Goal: Transaction & Acquisition: Purchase product/service

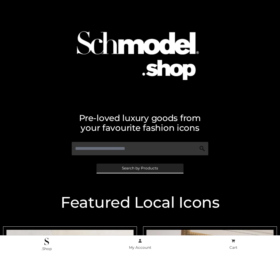
click at [140, 168] on span "Search by Products" at bounding box center [140, 168] width 36 height 4
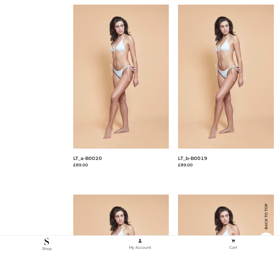
scroll to position [101, 0]
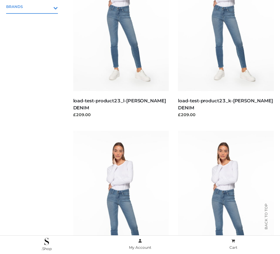
click at [47, 6] on icon "Toggle Submenu" at bounding box center [23, 7] width 69 height 7
click at [35, 20] on span "OPP SWIMWEAR" at bounding box center [35, 19] width 46 height 7
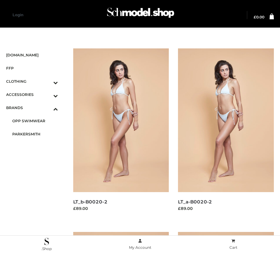
scroll to position [884, 0]
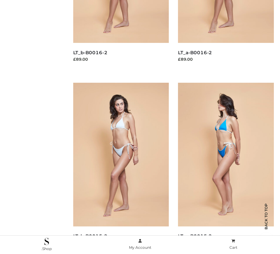
click at [226, 168] on img at bounding box center [226, 155] width 96 height 144
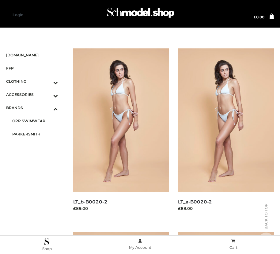
scroll to position [884, 0]
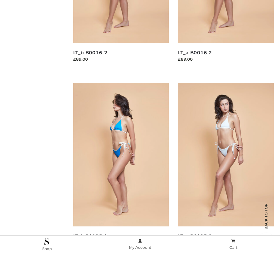
click at [121, 168] on img at bounding box center [121, 155] width 96 height 144
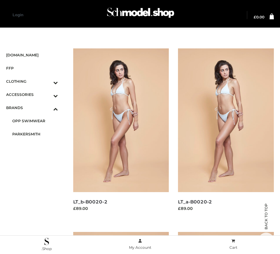
scroll to position [700, 0]
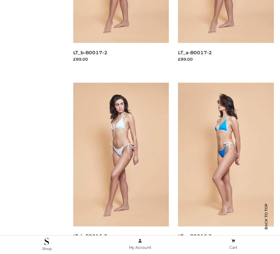
click at [226, 168] on img at bounding box center [226, 155] width 96 height 144
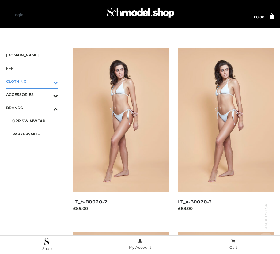
click at [47, 81] on icon "Toggle Submenu" at bounding box center [23, 82] width 69 height 7
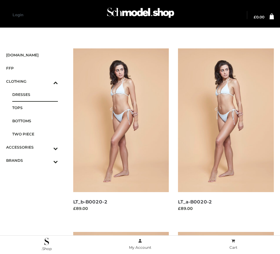
click at [35, 94] on span "DRESSES" at bounding box center [35, 94] width 46 height 7
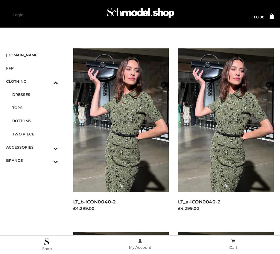
scroll to position [700, 0]
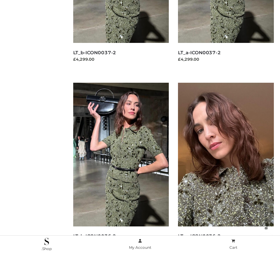
click at [226, 168] on img at bounding box center [226, 155] width 96 height 144
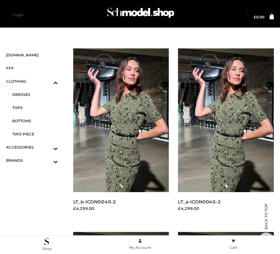
scroll to position [884, 0]
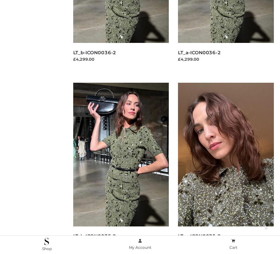
click at [226, 168] on img at bounding box center [226, 155] width 96 height 144
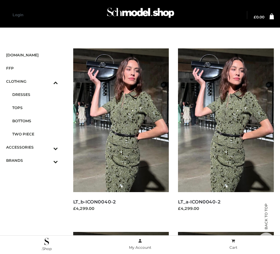
scroll to position [333, 0]
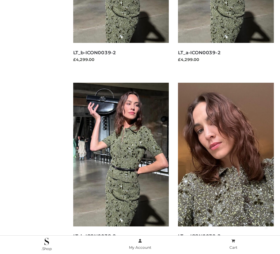
click at [226, 168] on img at bounding box center [226, 155] width 96 height 144
